Goal: Book appointment/travel/reservation

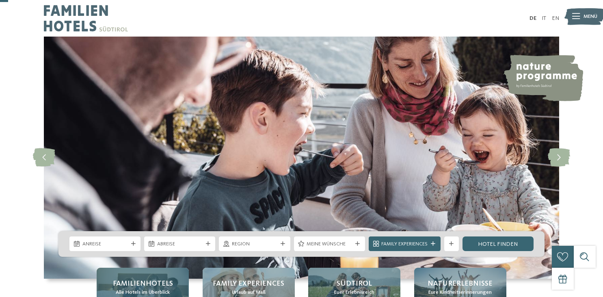
scroll to position [43, 0]
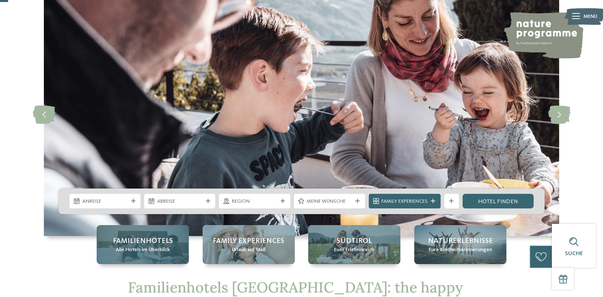
click at [149, 249] on span "Alle Hotels im Überblick" at bounding box center [143, 249] width 54 height 7
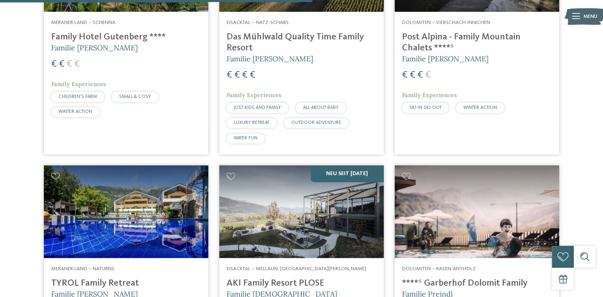
scroll to position [1300, 0]
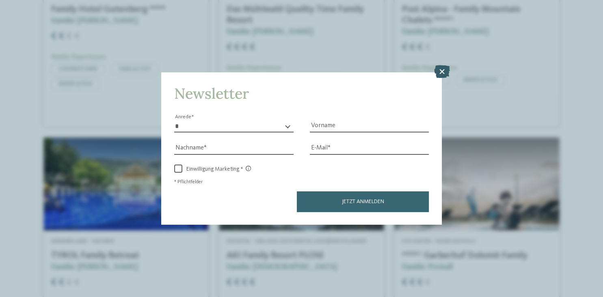
click at [445, 75] on icon at bounding box center [441, 71] width 16 height 13
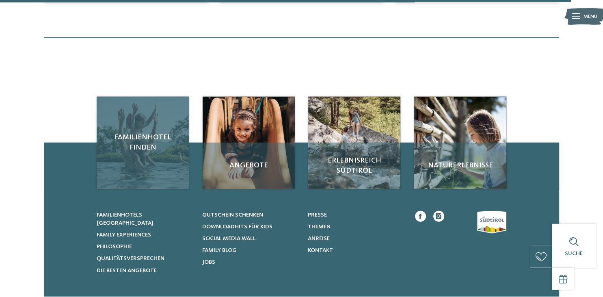
scroll to position [2372, 0]
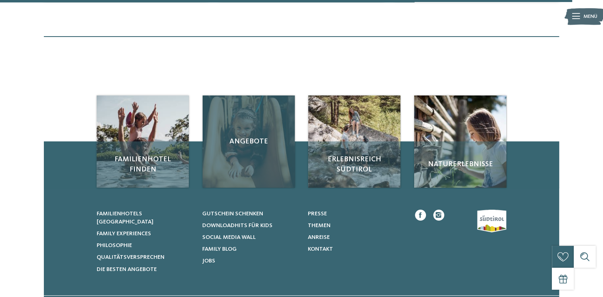
click at [252, 149] on div "Angebote" at bounding box center [249, 141] width 92 height 92
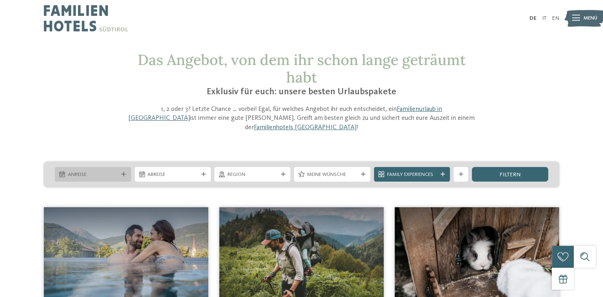
click at [91, 171] on span "Anreise" at bounding box center [93, 174] width 50 height 7
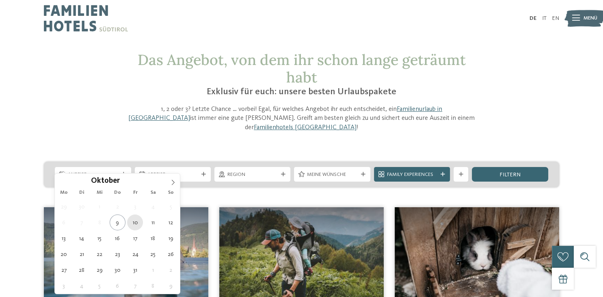
type div "[DATE]"
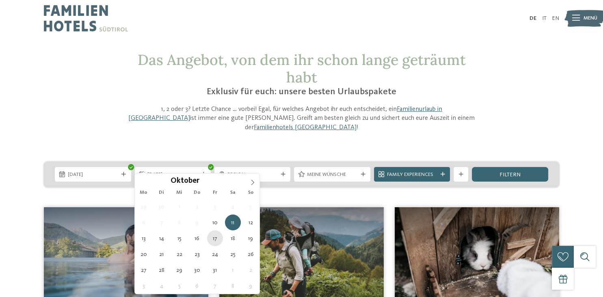
type div "[DATE]"
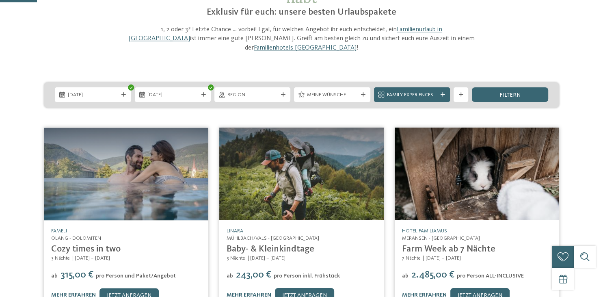
scroll to position [43, 0]
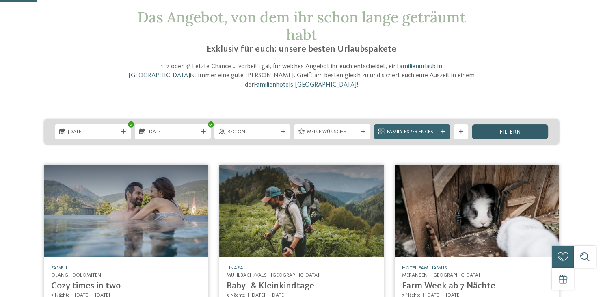
click at [505, 126] on div "filtern" at bounding box center [510, 131] width 76 height 15
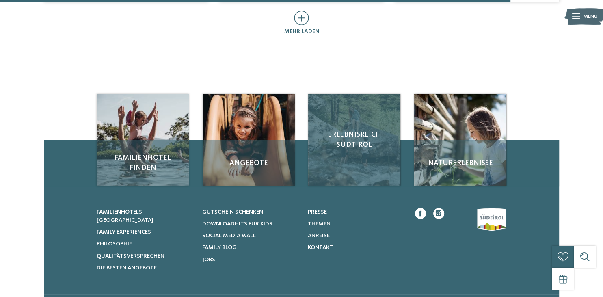
scroll to position [557, 0]
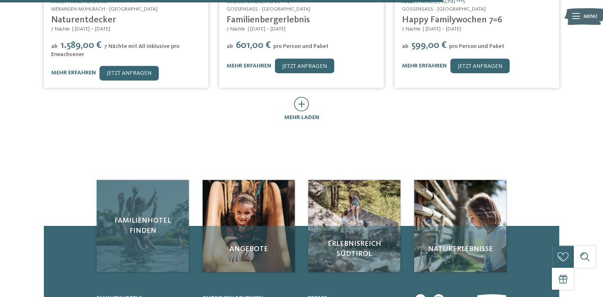
click at [134, 216] on span "Familienhotel finden" at bounding box center [143, 226] width 78 height 20
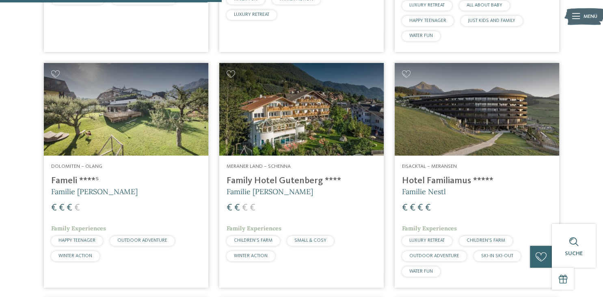
scroll to position [943, 0]
